Goal: Task Accomplishment & Management: Complete application form

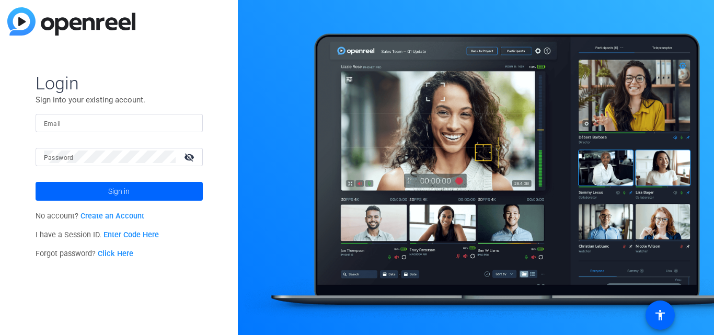
click at [128, 216] on link "Create an Account" at bounding box center [113, 216] width 64 height 9
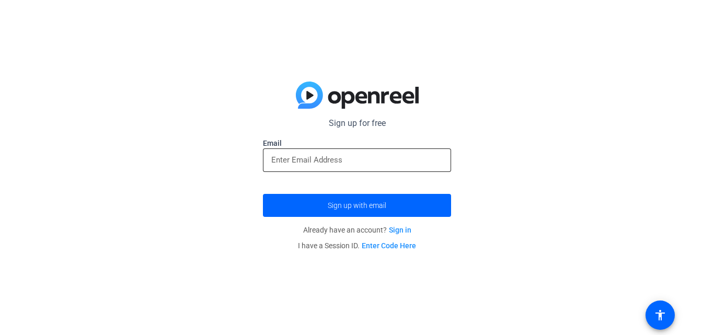
click at [323, 167] on div at bounding box center [356, 160] width 171 height 24
click at [313, 164] on input "email" at bounding box center [356, 160] width 171 height 13
click at [294, 169] on div at bounding box center [356, 160] width 171 height 24
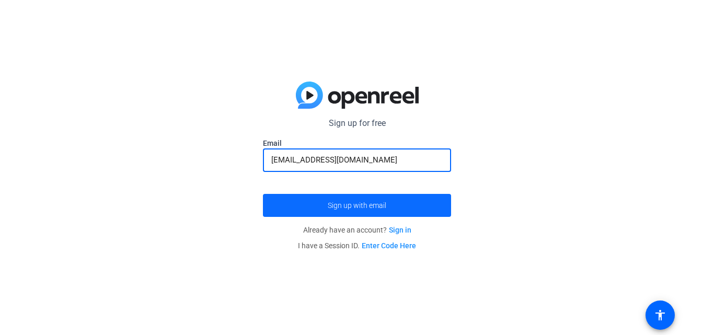
type input "ramzansakhawat786@gmail.com"
click at [333, 213] on span "submit" at bounding box center [357, 205] width 188 height 25
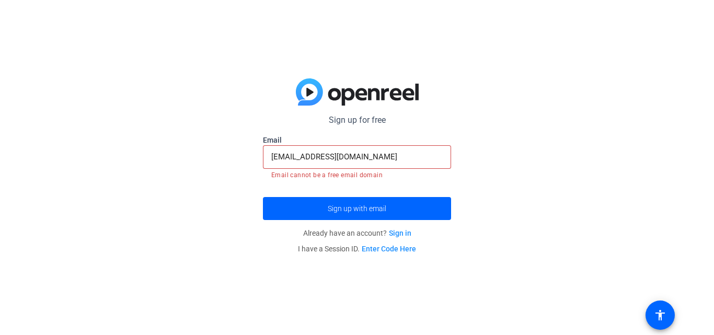
click at [403, 232] on link "Sign in" at bounding box center [400, 233] width 22 height 8
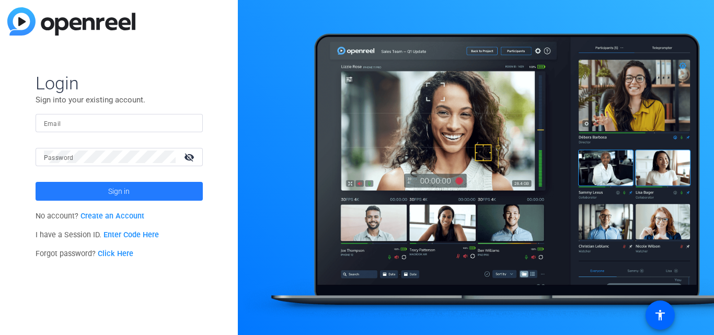
click at [147, 190] on span at bounding box center [119, 191] width 167 height 25
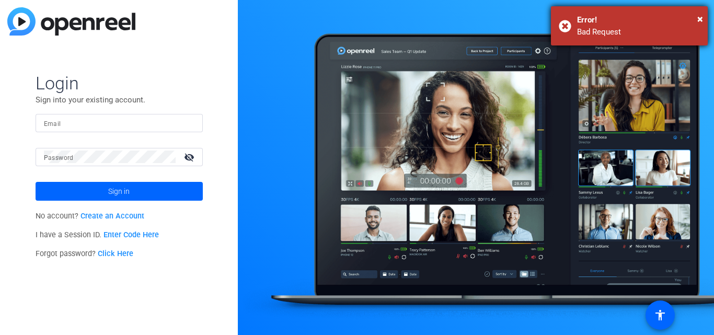
click at [697, 19] on div "Error!" at bounding box center [638, 20] width 123 height 12
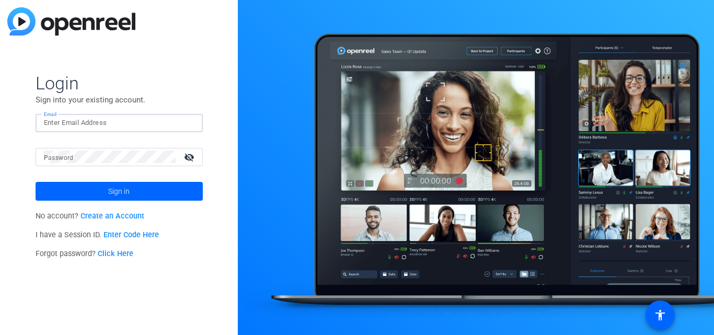
click at [115, 118] on input "Email" at bounding box center [119, 123] width 151 height 13
